Goal: Information Seeking & Learning: Find specific fact

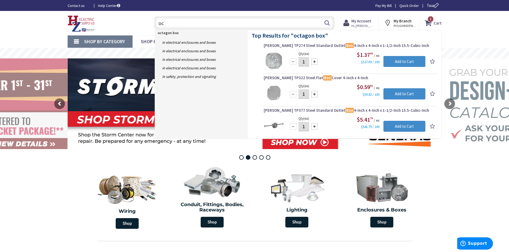
type input "o"
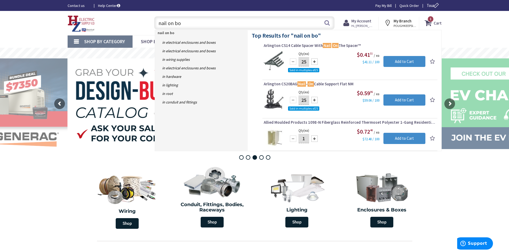
type input "nail on box"
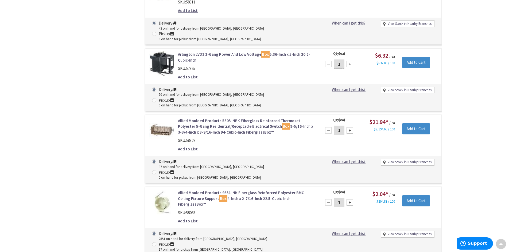
scroll to position [615, 0]
